Goal: Communication & Community: Participate in discussion

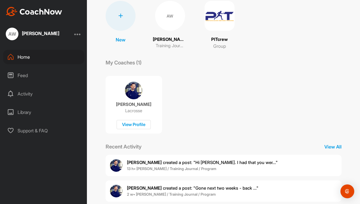
scroll to position [48, 0]
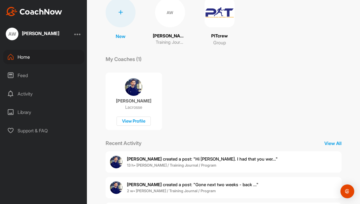
click at [163, 159] on span "[PERSON_NAME] created a post : "Hi [PERSON_NAME]. I had that you wer..."" at bounding box center [202, 158] width 151 height 5
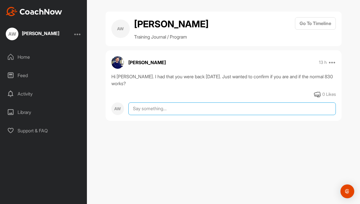
click at [152, 108] on textarea at bounding box center [232, 109] width 208 height 13
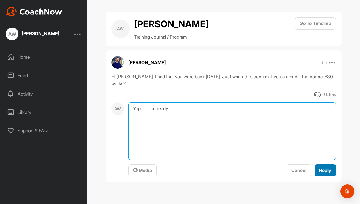
type textarea "Yep... I'll be ready"
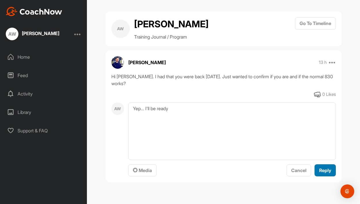
click at [326, 170] on span "Reply" at bounding box center [325, 171] width 12 height 6
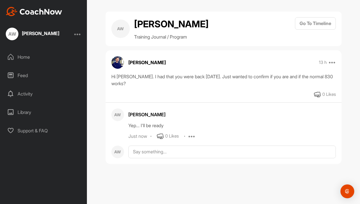
click at [26, 60] on div "Home" at bounding box center [43, 57] width 81 height 14
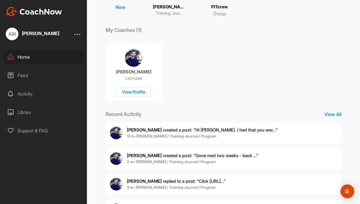
scroll to position [107, 0]
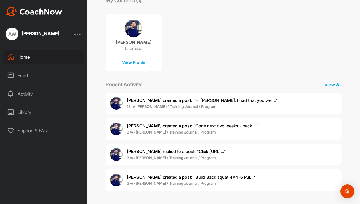
click at [170, 125] on span "[PERSON_NAME] created a post : "Gone next two weeks - back ..."" at bounding box center [193, 125] width 132 height 5
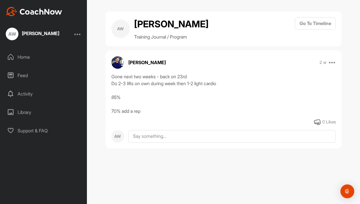
click at [23, 54] on div "Home" at bounding box center [43, 57] width 81 height 14
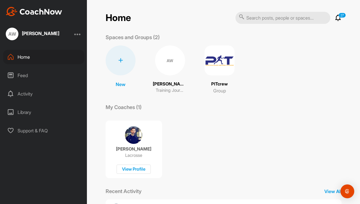
click at [24, 77] on div "Feed" at bounding box center [43, 75] width 81 height 14
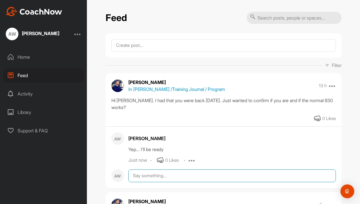
click at [144, 178] on textarea at bounding box center [232, 176] width 208 height 13
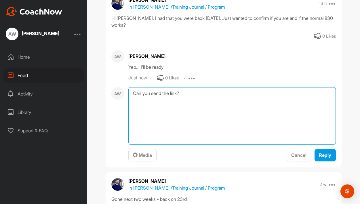
scroll to position [141, 0]
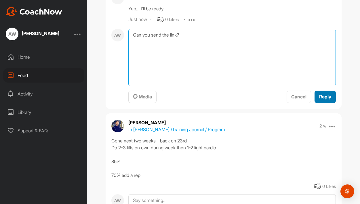
type textarea "Can you send the link?"
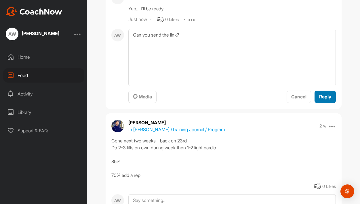
click at [327, 101] on button "Reply" at bounding box center [325, 97] width 21 height 12
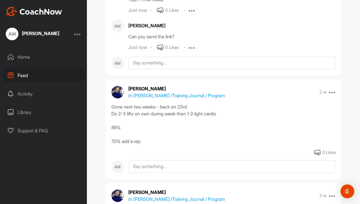
scroll to position [151, 0]
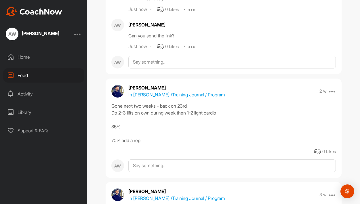
click at [164, 130] on div "Gone next two weeks - back on 23rd Do 2-3 lifts on own during week then 1-2 lig…" at bounding box center [223, 123] width 225 height 41
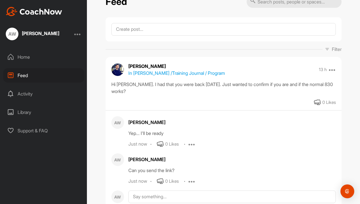
scroll to position [0, 0]
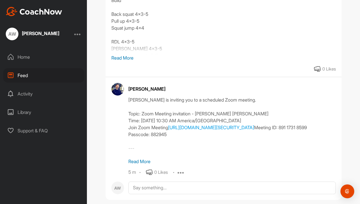
scroll to position [111, 0]
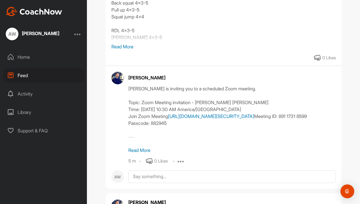
click at [209, 119] on link "https://us06web.zoom.us/j/89117318599?pwd=64NxVUABoFXlLi8CFp54oEb6eTSceI.1" at bounding box center [211, 116] width 86 height 6
